Goal: Task Accomplishment & Management: Manage account settings

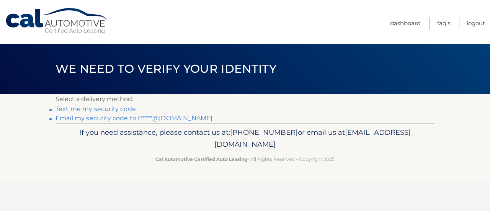
click at [103, 108] on link "Text me my security code" at bounding box center [95, 108] width 80 height 7
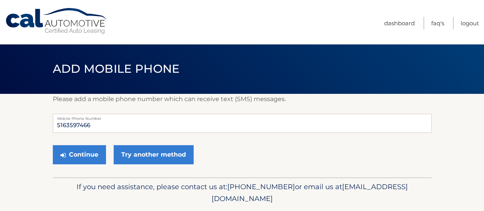
click at [93, 126] on input "5163597466" at bounding box center [242, 123] width 379 height 19
type input "5"
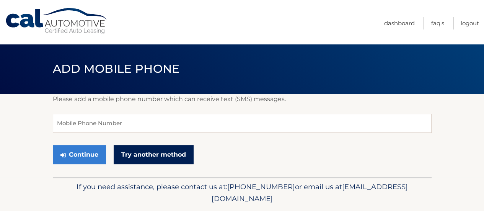
click at [151, 158] on link "Try another method" at bounding box center [154, 154] width 80 height 19
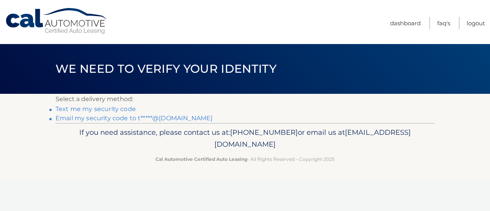
click at [98, 121] on link "Email my security code to t*****@[DOMAIN_NAME]" at bounding box center [133, 117] width 157 height 7
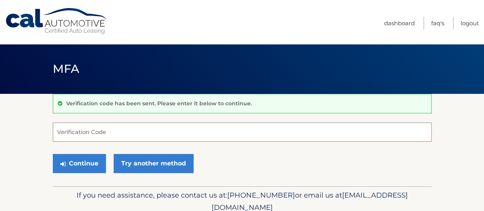
click at [111, 132] on input "Verification Code" at bounding box center [242, 131] width 379 height 19
paste input "807063"
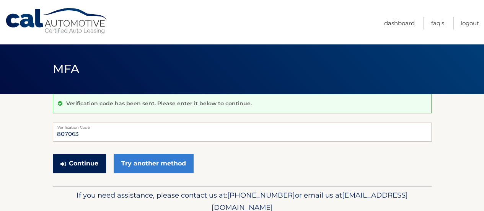
click at [85, 166] on button "Continue" at bounding box center [79, 163] width 53 height 19
click at [90, 166] on button "Continue" at bounding box center [79, 163] width 53 height 19
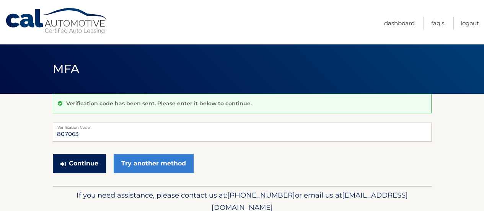
click at [90, 166] on button "Continue" at bounding box center [79, 163] width 53 height 19
type input "8"
type input "807063"
click at [84, 164] on button "Continue" at bounding box center [79, 163] width 53 height 19
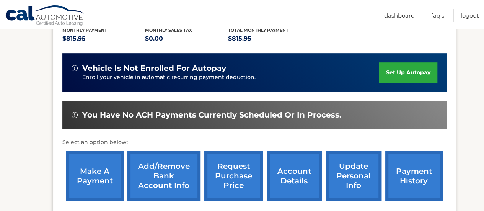
scroll to position [182, 0]
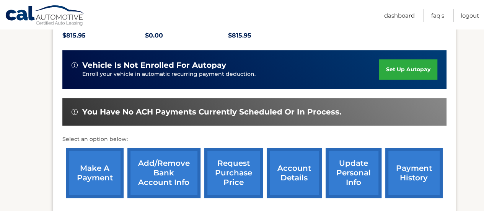
click at [408, 157] on link "payment history" at bounding box center [413, 173] width 57 height 50
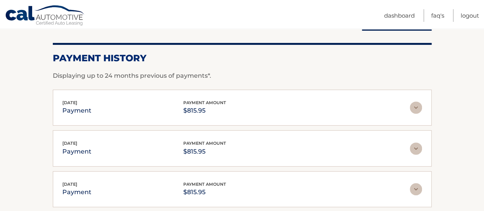
scroll to position [96, 0]
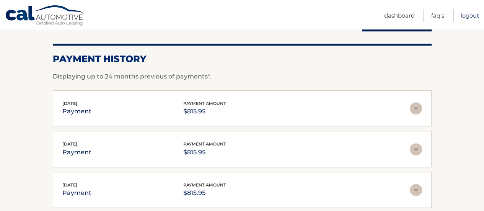
click at [467, 15] on link "Logout" at bounding box center [470, 15] width 18 height 13
